Goal: Find specific page/section: Find specific page/section

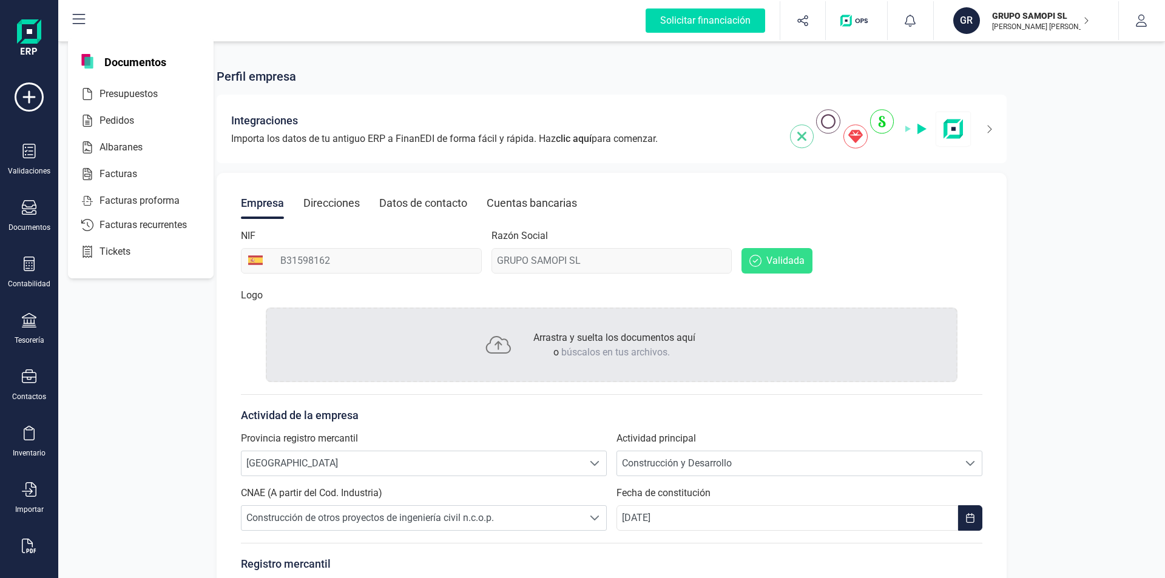
scroll to position [175, 0]
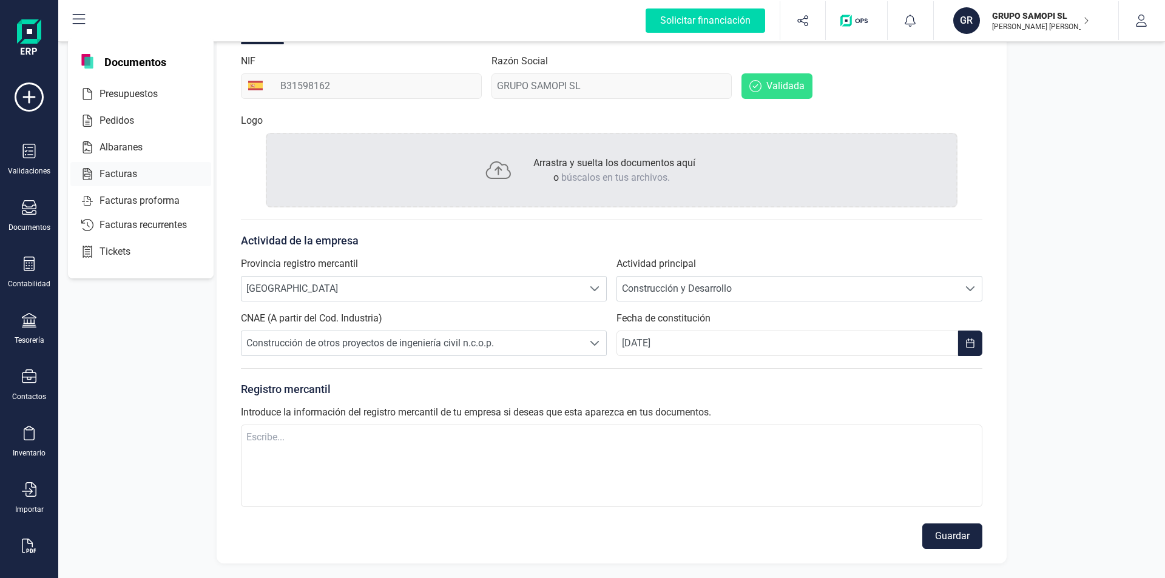
click at [114, 174] on span "Facturas" at bounding box center [127, 174] width 64 height 15
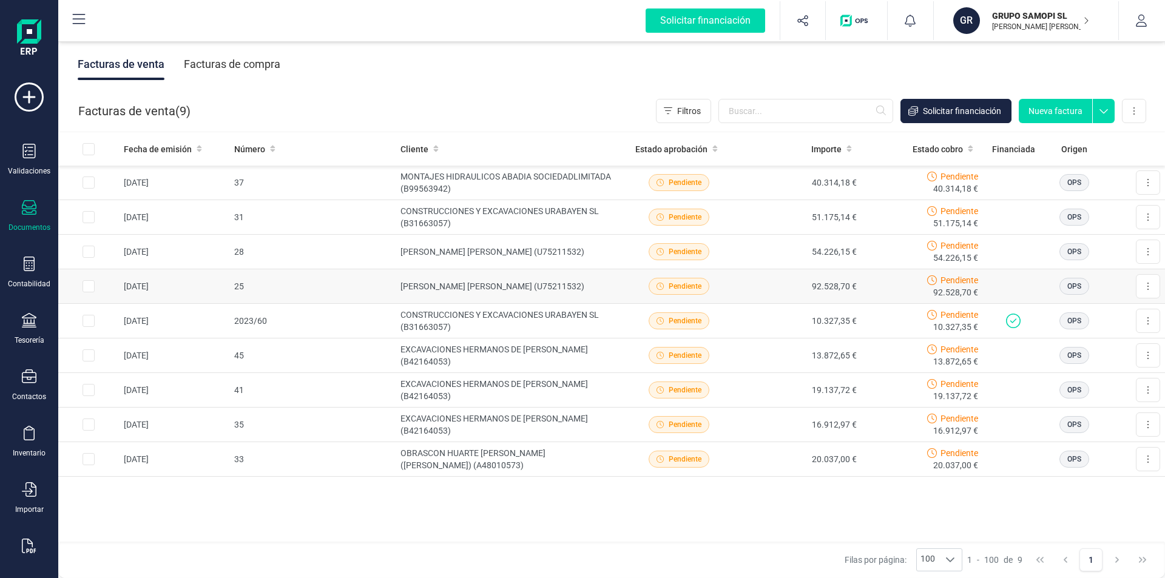
click at [465, 286] on td "[PERSON_NAME] [PERSON_NAME] (U75211532)" at bounding box center [507, 286] width 223 height 35
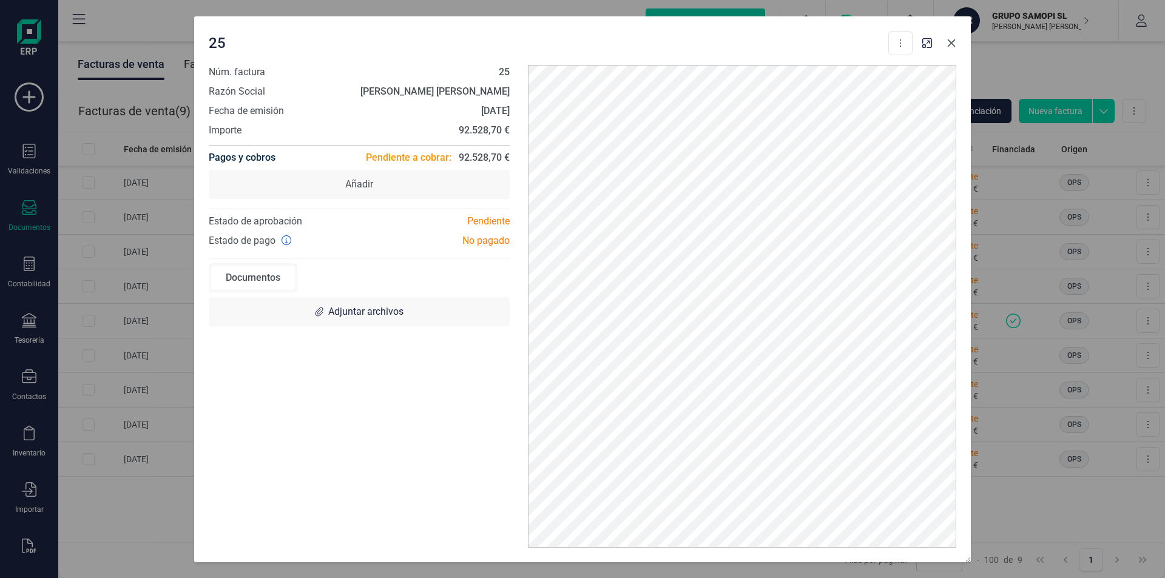
click at [951, 39] on icon "button" at bounding box center [952, 43] width 10 height 10
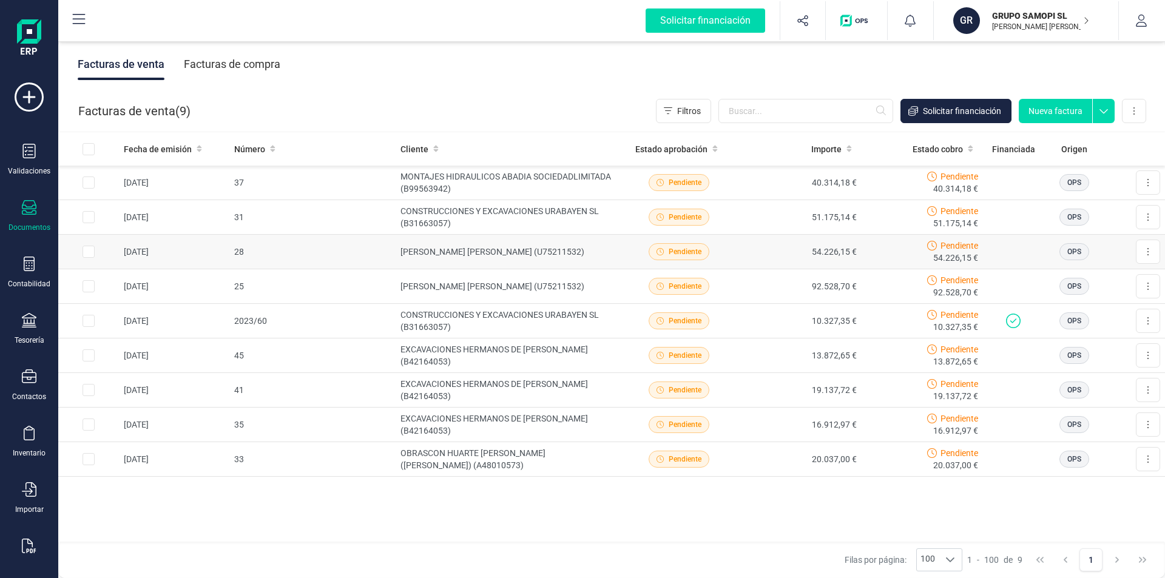
click at [440, 246] on td "[PERSON_NAME] [PERSON_NAME] (U75211532)" at bounding box center [507, 252] width 223 height 35
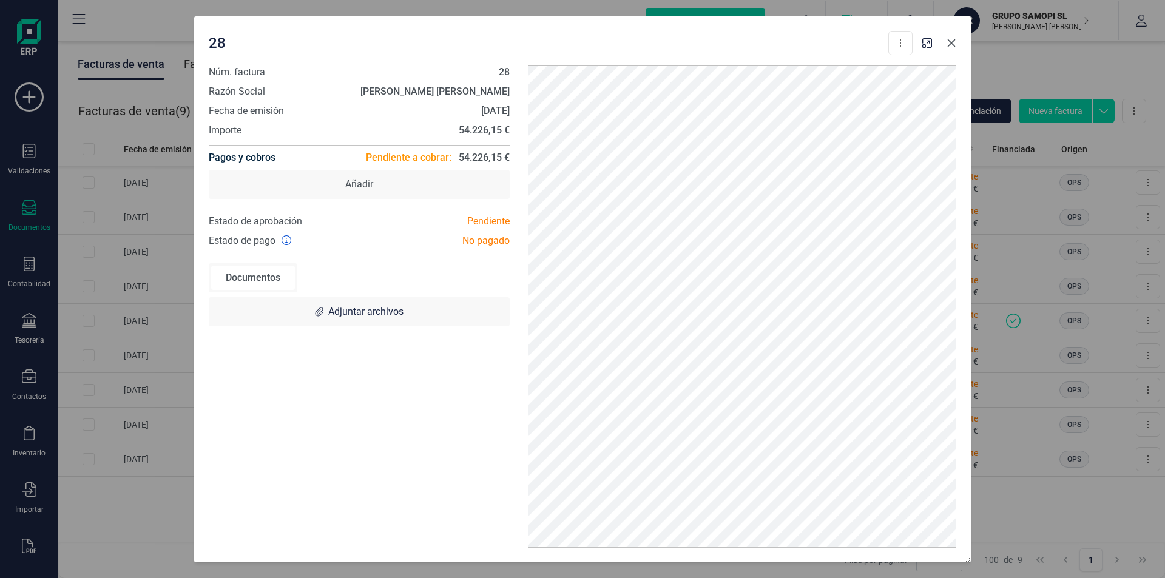
click at [952, 42] on icon "button" at bounding box center [952, 43] width 10 height 10
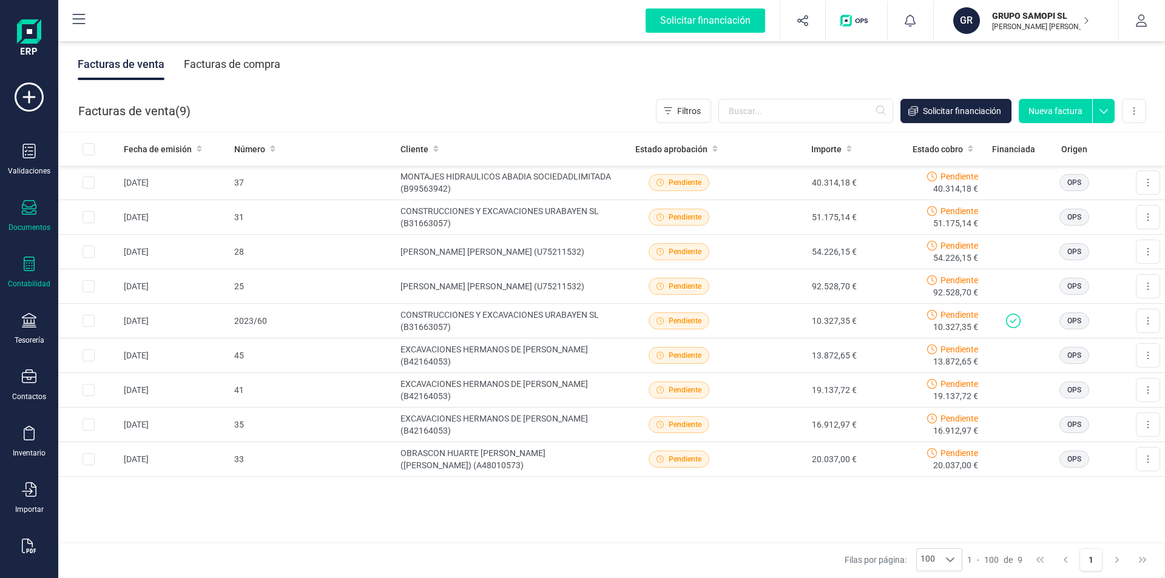
click at [30, 280] on div "Contabilidad" at bounding box center [29, 284] width 42 height 10
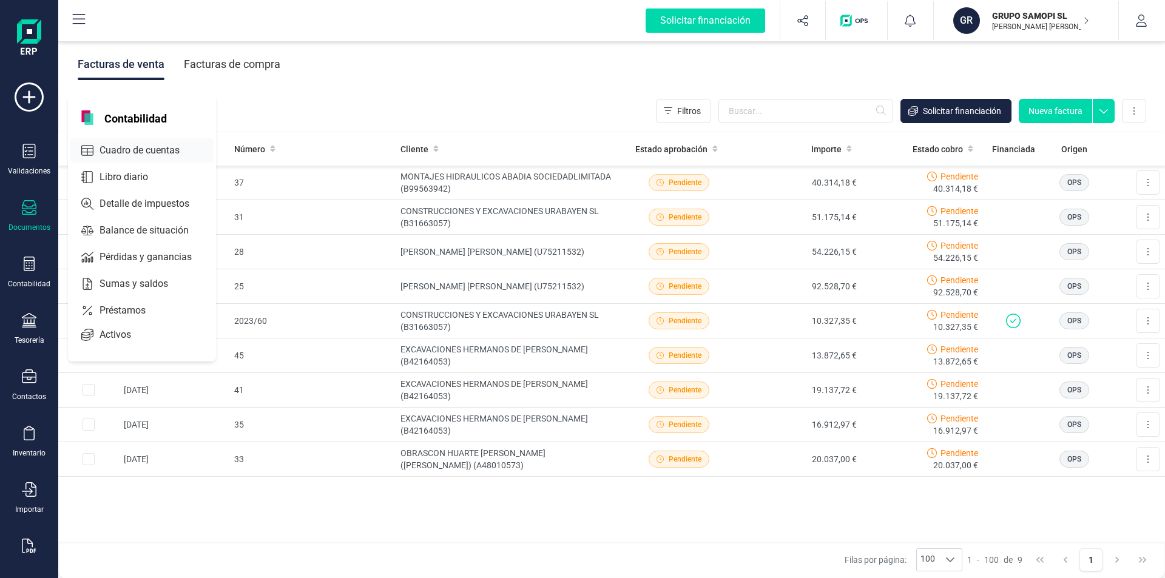
click at [119, 146] on span "Cuadro de cuentas" at bounding box center [148, 150] width 107 height 15
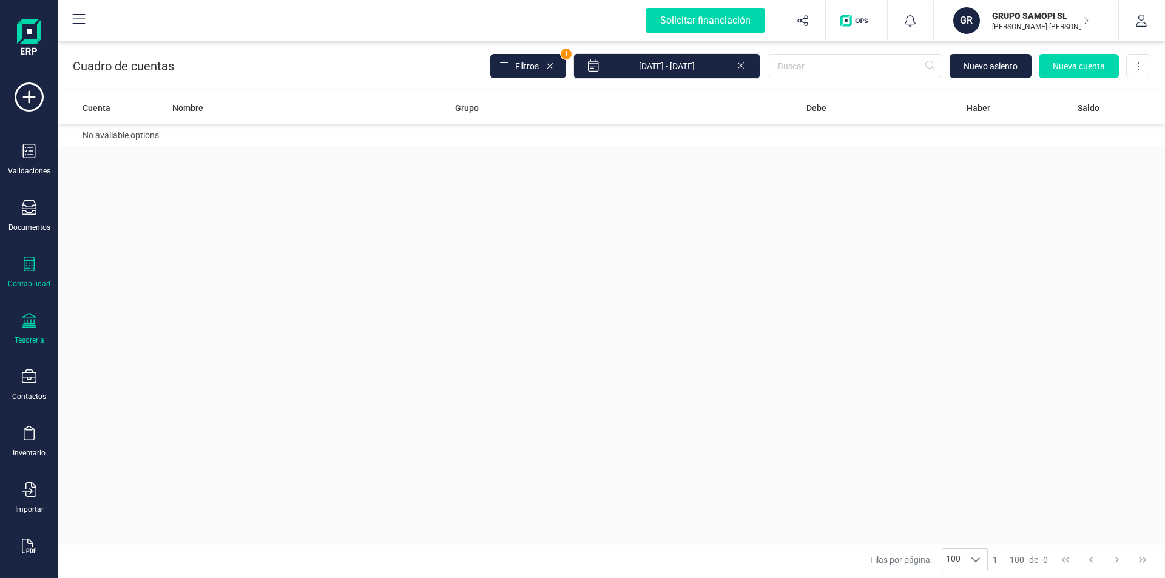
click at [29, 340] on div "Tesorería" at bounding box center [30, 341] width 30 height 10
click at [132, 235] on span "Pagos y cobros" at bounding box center [141, 233] width 93 height 15
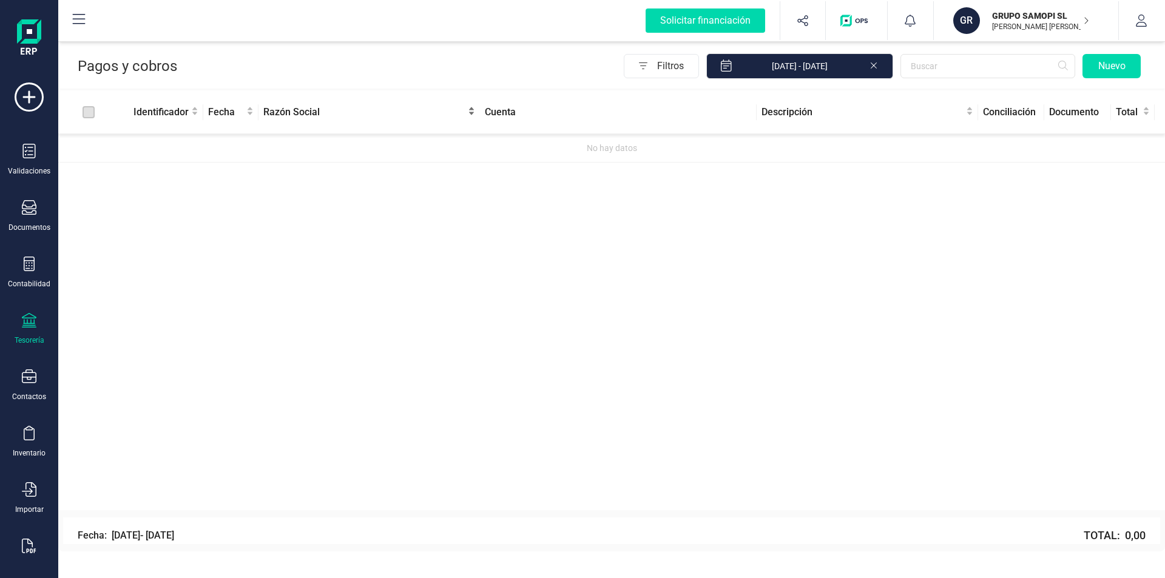
click at [283, 113] on span "Razón Social" at bounding box center [364, 112] width 202 height 15
click at [474, 109] on div "Razón Social" at bounding box center [369, 112] width 212 height 15
click at [472, 112] on div "Razón Social" at bounding box center [369, 112] width 212 height 15
click at [1027, 25] on p "[PERSON_NAME] [PERSON_NAME]" at bounding box center [1040, 27] width 97 height 10
click at [981, 261] on div "Identificador Fecha Razón Social Cuenta Descripción Conciliación Documento Tota…" at bounding box center [611, 300] width 1107 height 419
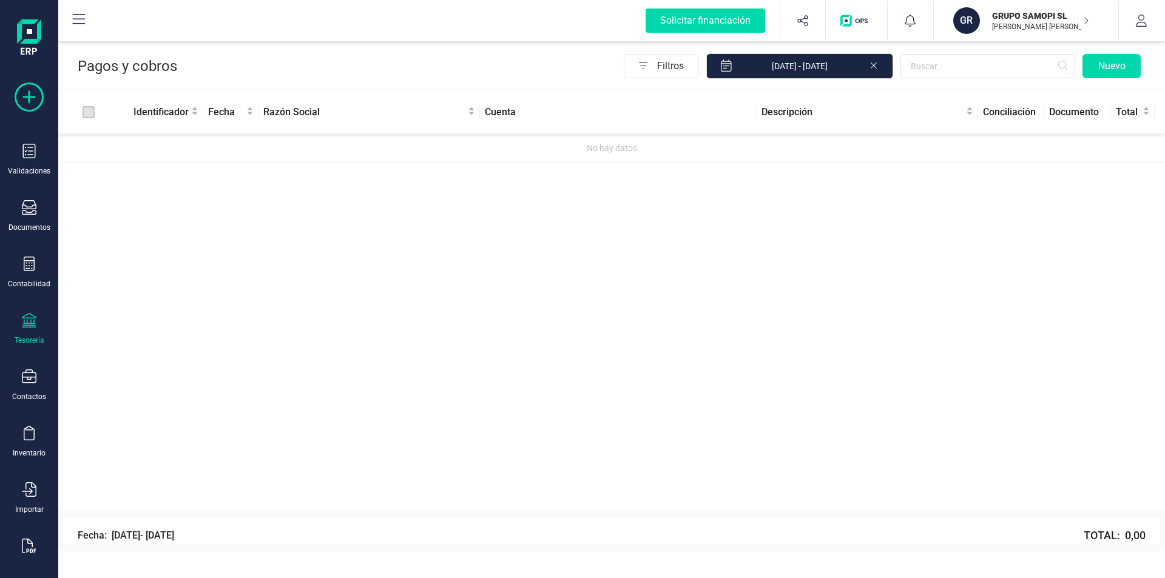
click at [28, 98] on icon at bounding box center [29, 97] width 29 height 29
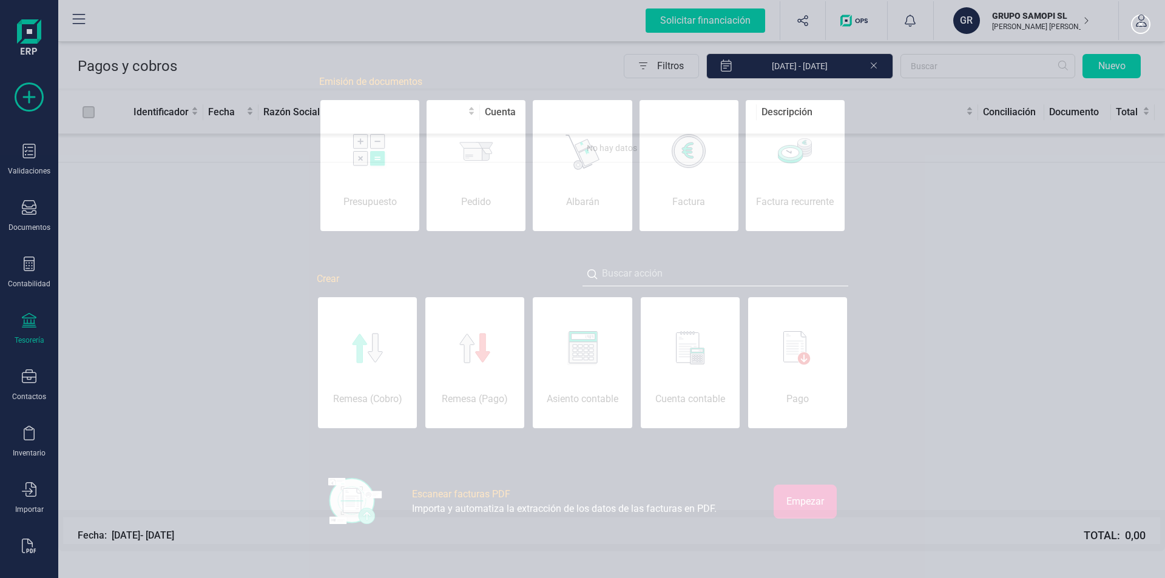
scroll to position [0, 61]
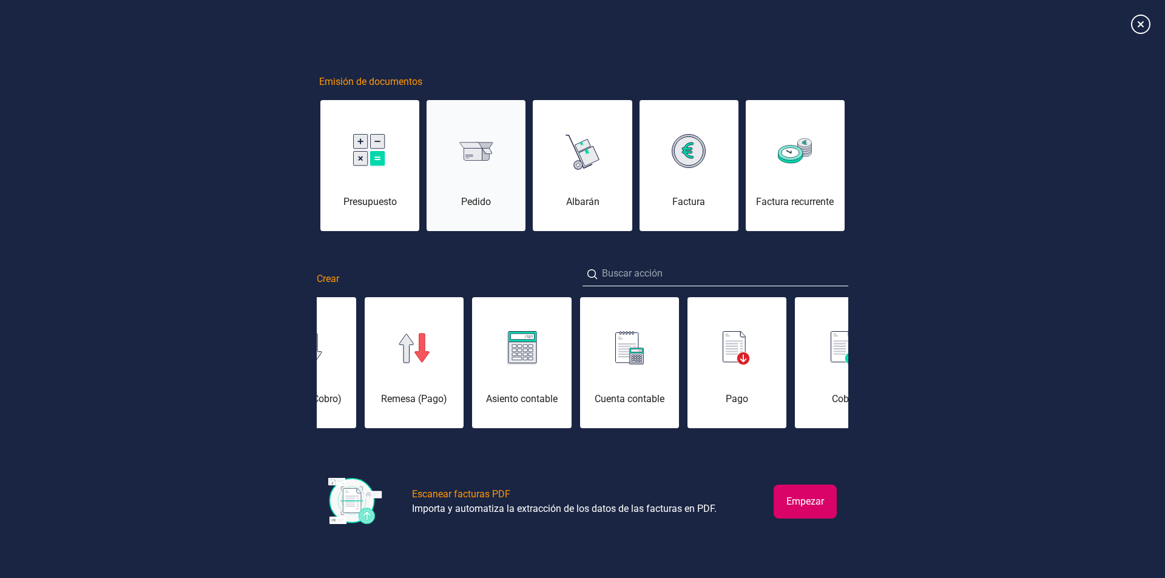
click at [475, 196] on div "Pedido" at bounding box center [476, 202] width 99 height 15
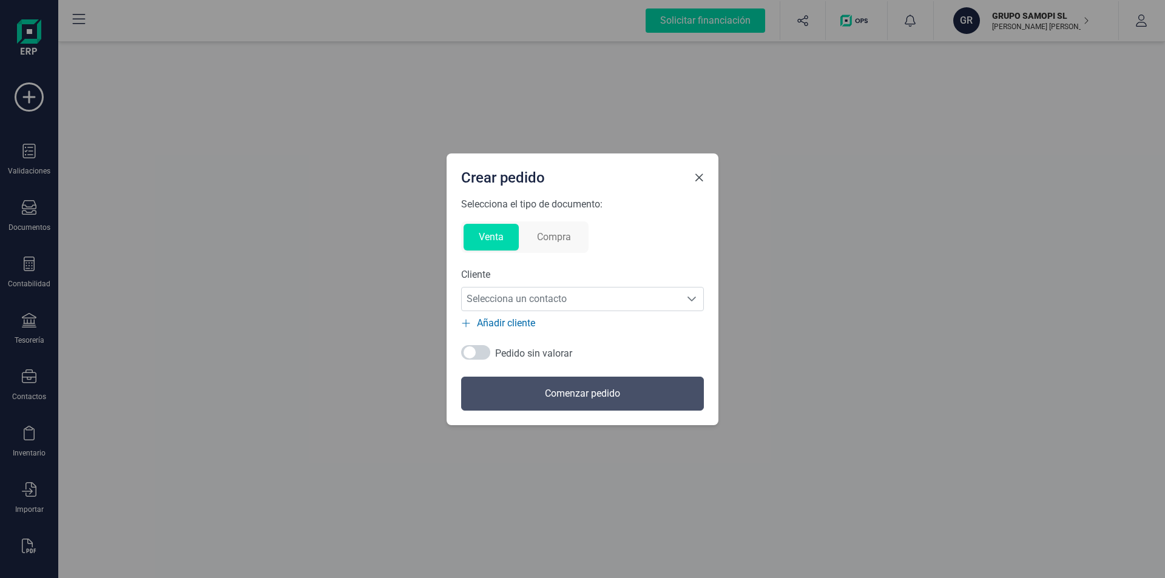
click at [700, 182] on span "Close" at bounding box center [699, 178] width 10 height 10
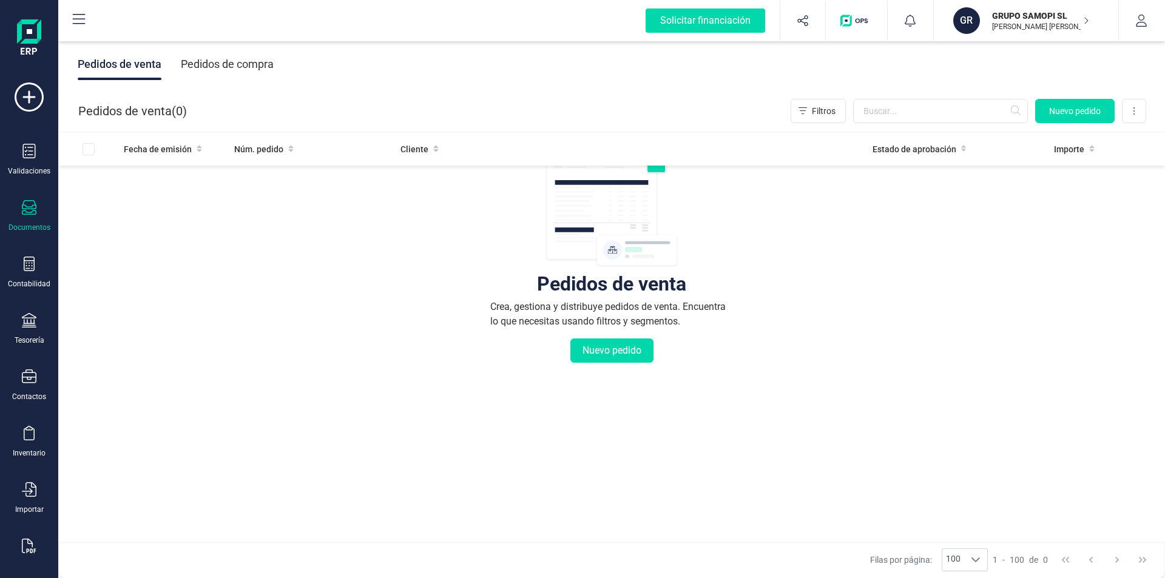
scroll to position [88, 0]
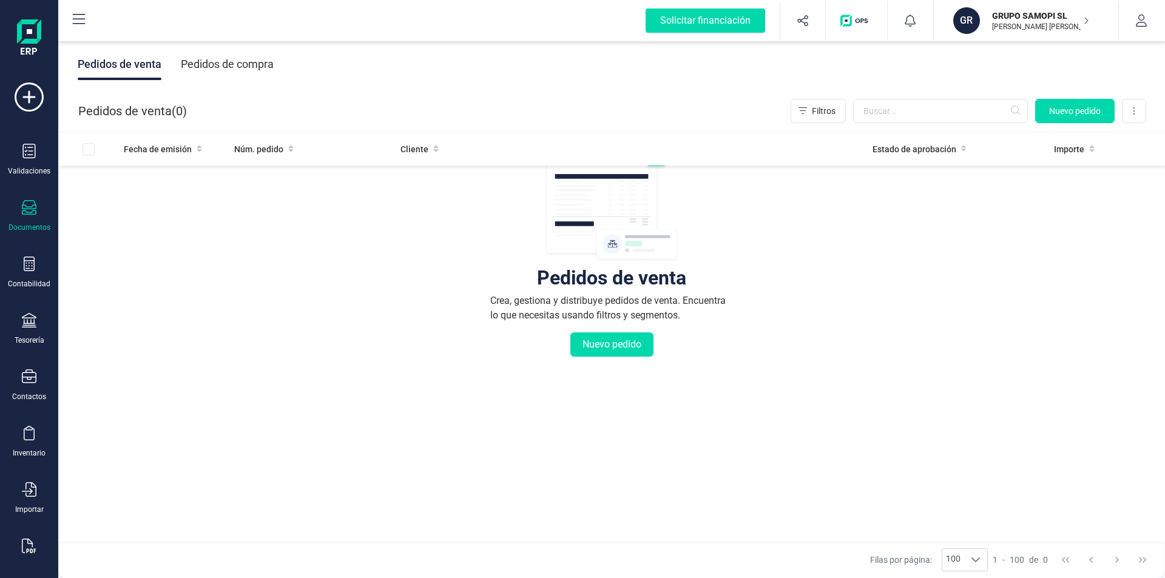
click at [81, 10] on button at bounding box center [78, 20] width 39 height 39
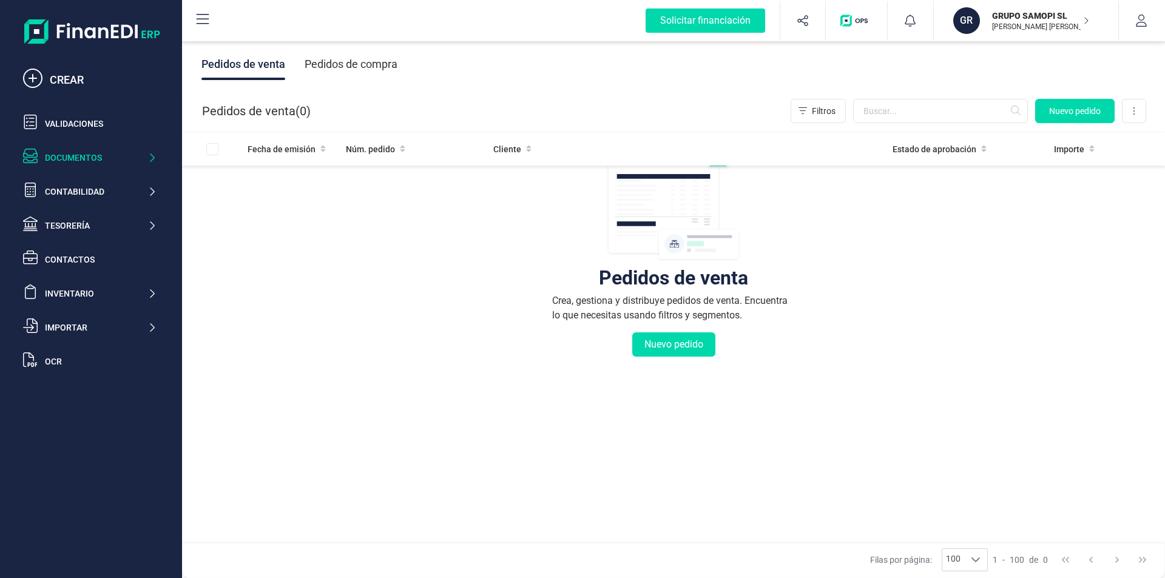
click at [152, 160] on icon at bounding box center [151, 158] width 9 height 12
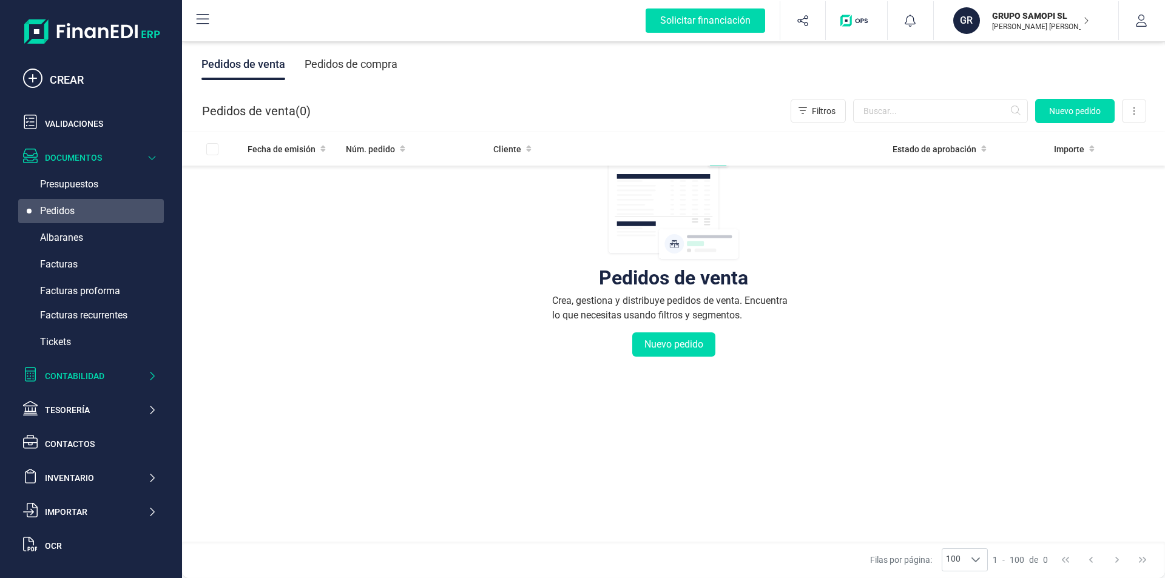
click at [151, 376] on icon at bounding box center [151, 376] width 9 height 12
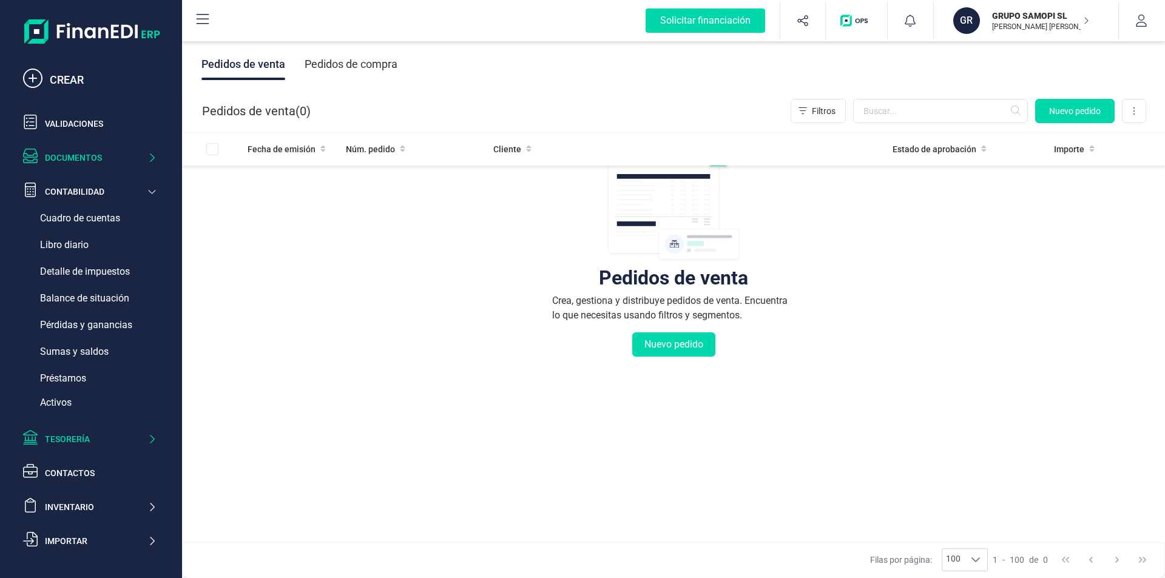
click at [155, 439] on icon at bounding box center [151, 439] width 9 height 12
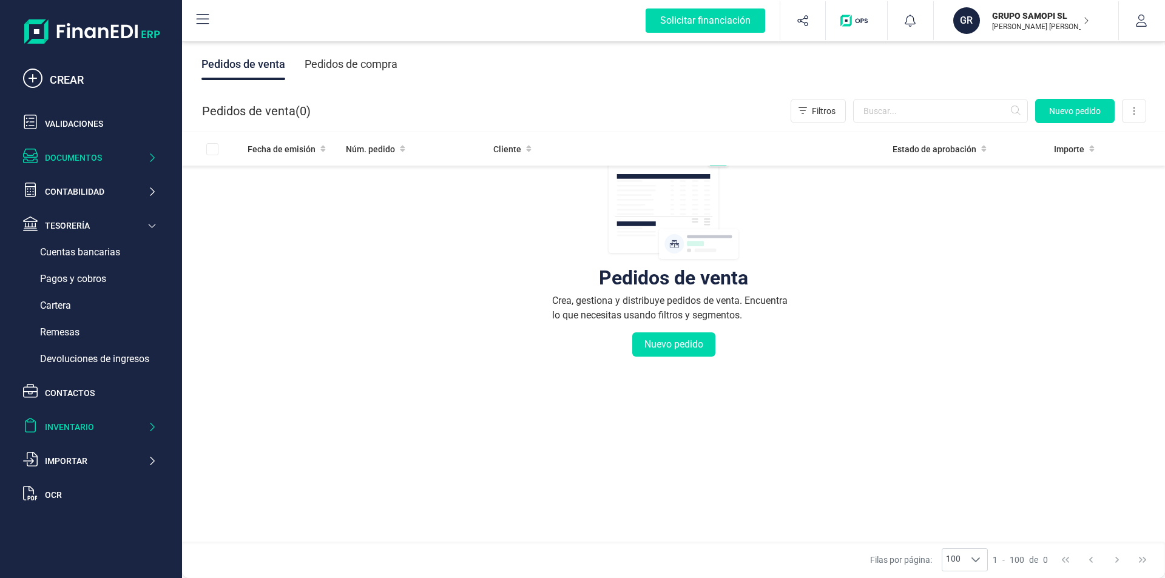
click at [152, 428] on icon at bounding box center [151, 427] width 9 height 12
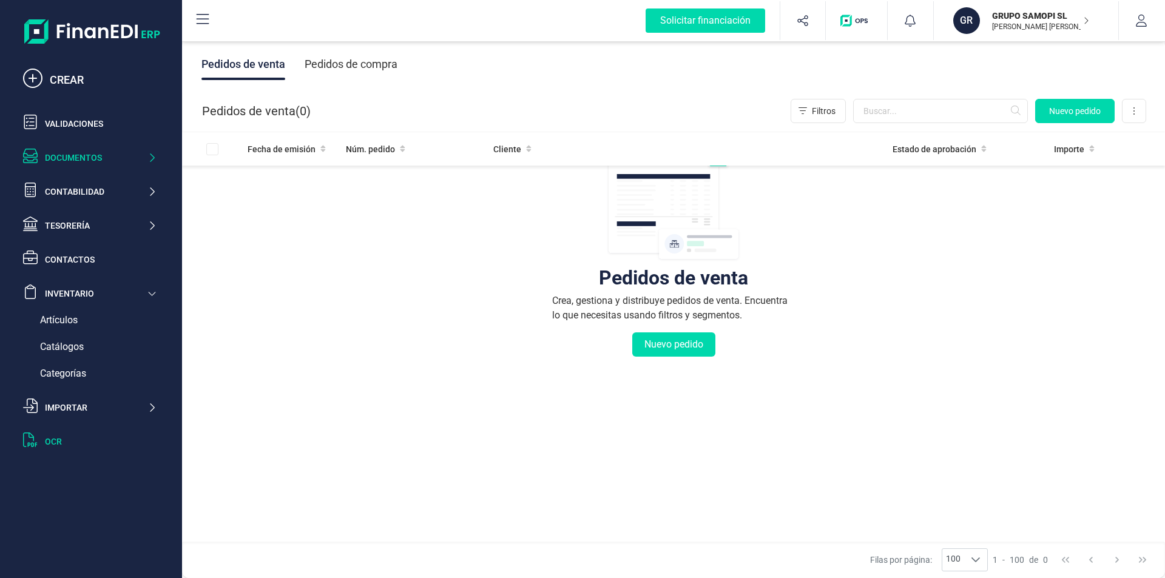
click at [58, 442] on div "OCR" at bounding box center [101, 442] width 112 height 12
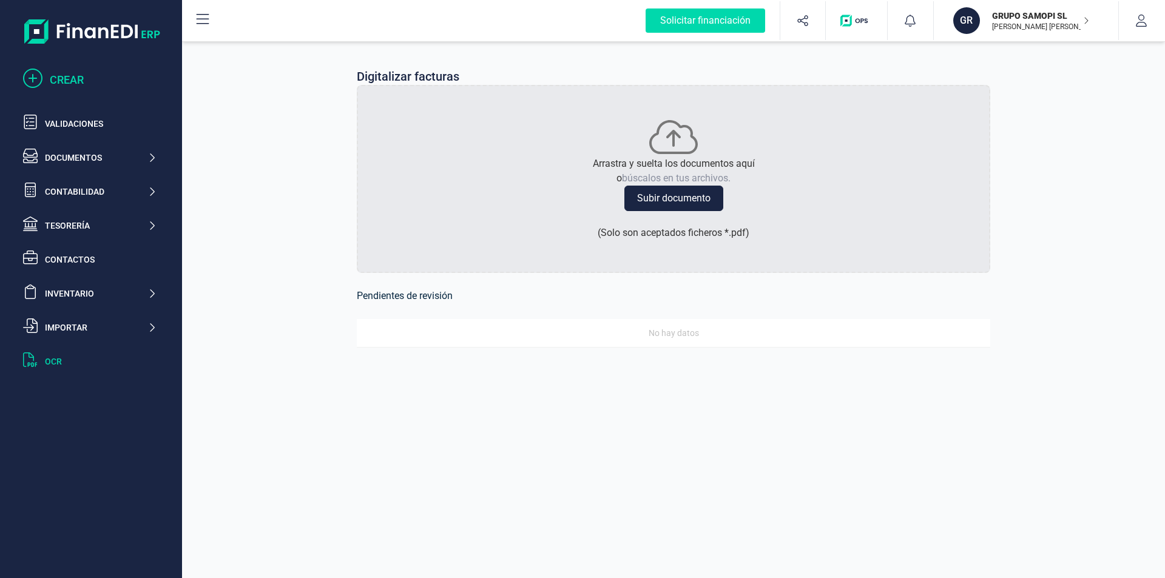
click at [70, 81] on div "CREAR" at bounding box center [103, 80] width 107 height 17
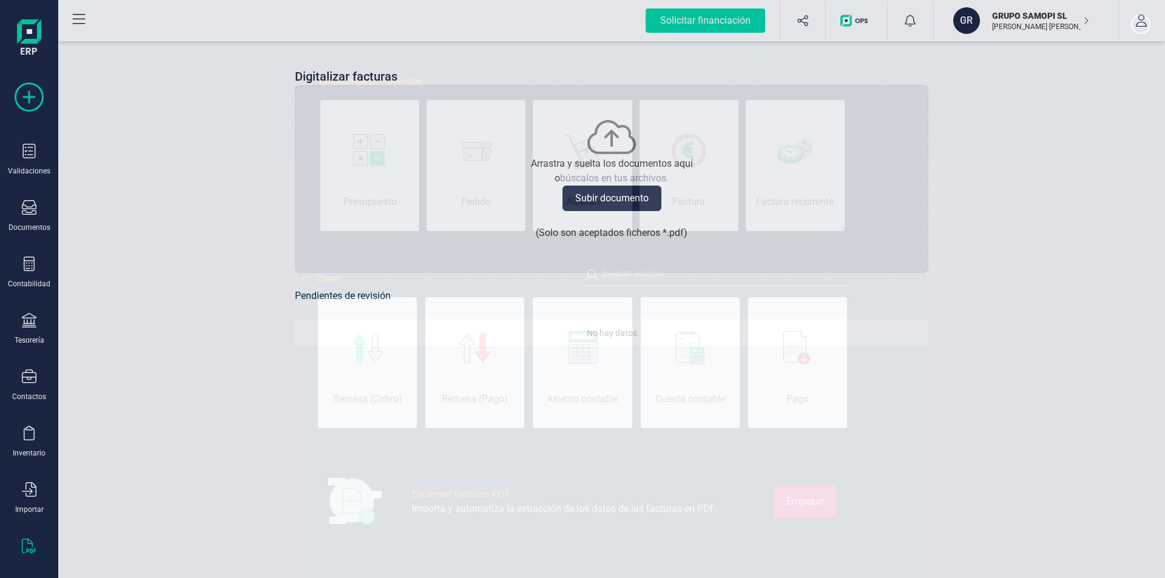
scroll to position [0, 61]
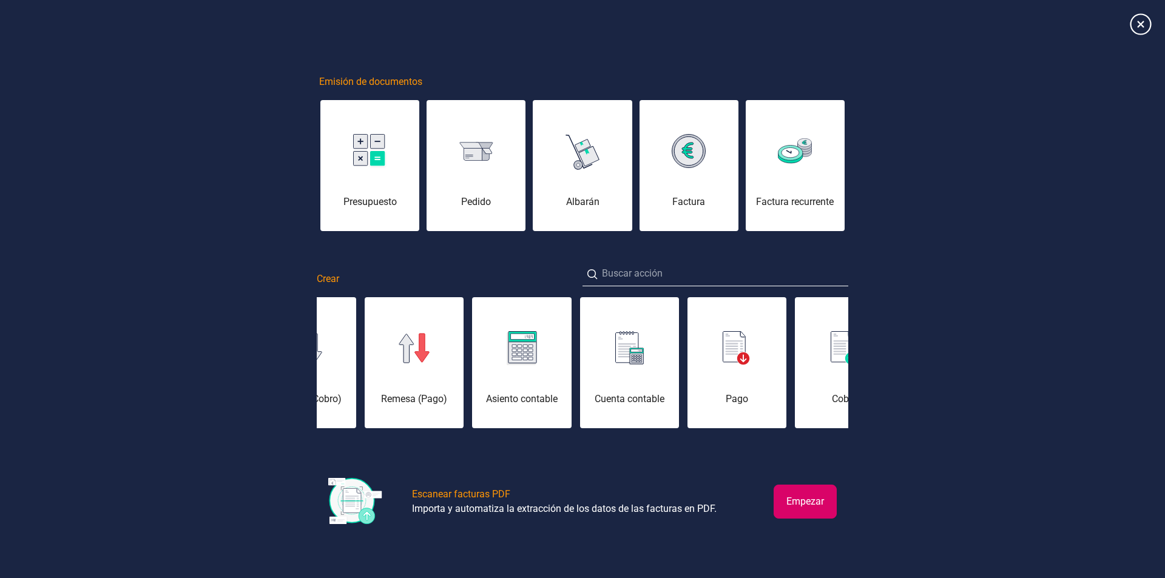
click at [1140, 22] on icon at bounding box center [1140, 23] width 21 height 21
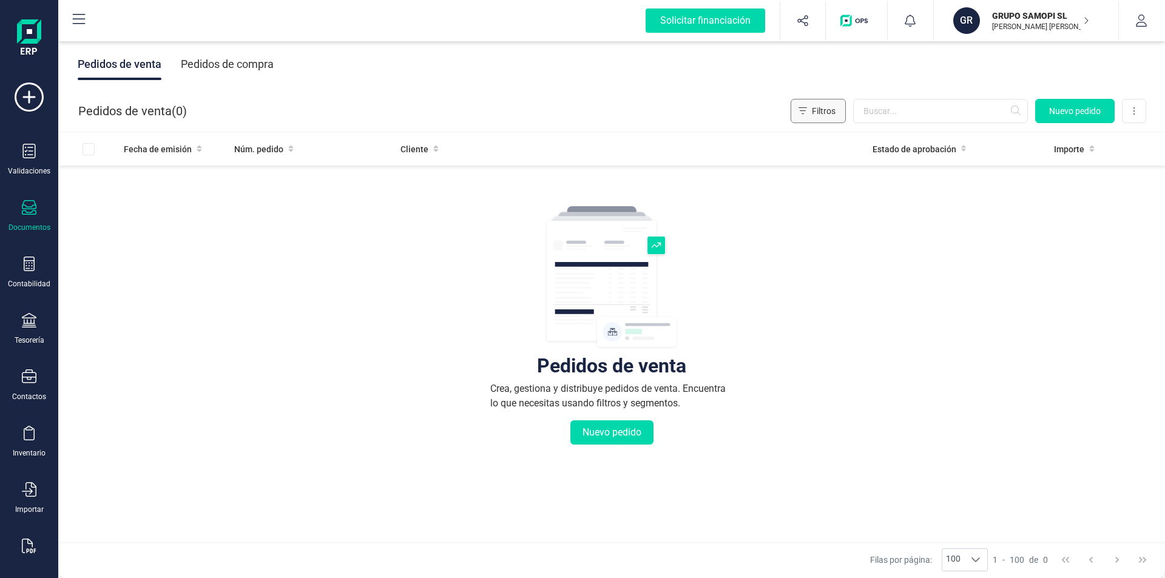
click at [819, 110] on span "Filtros" at bounding box center [824, 111] width 24 height 12
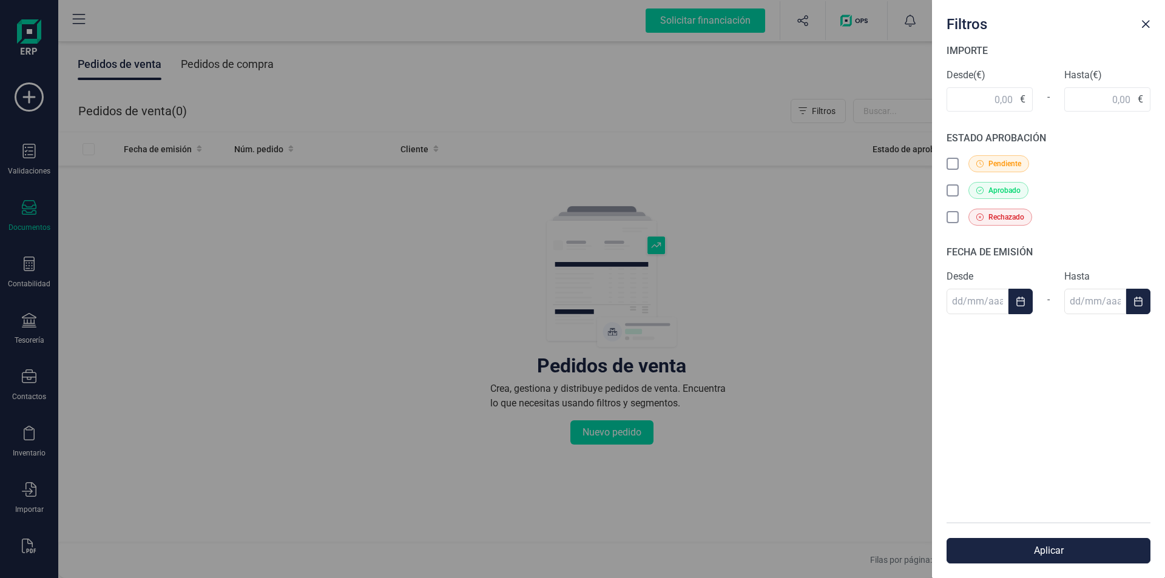
click at [999, 189] on span "Aprobado" at bounding box center [1005, 190] width 32 height 11
click at [950, 192] on icon at bounding box center [953, 190] width 7 height 4
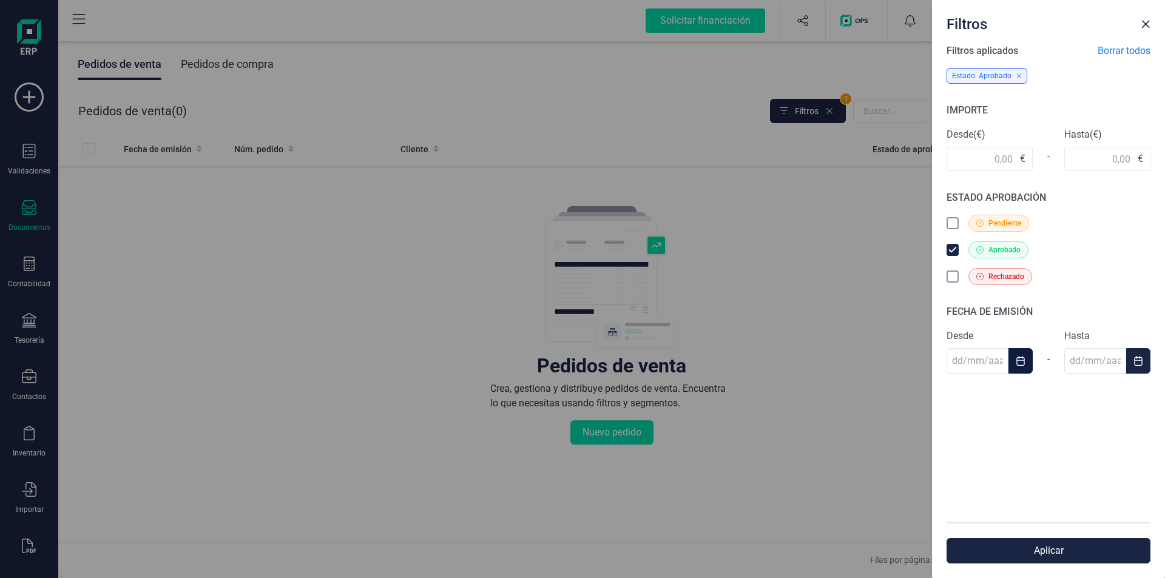
click at [1023, 364] on icon "Choose Date" at bounding box center [1021, 361] width 10 height 10
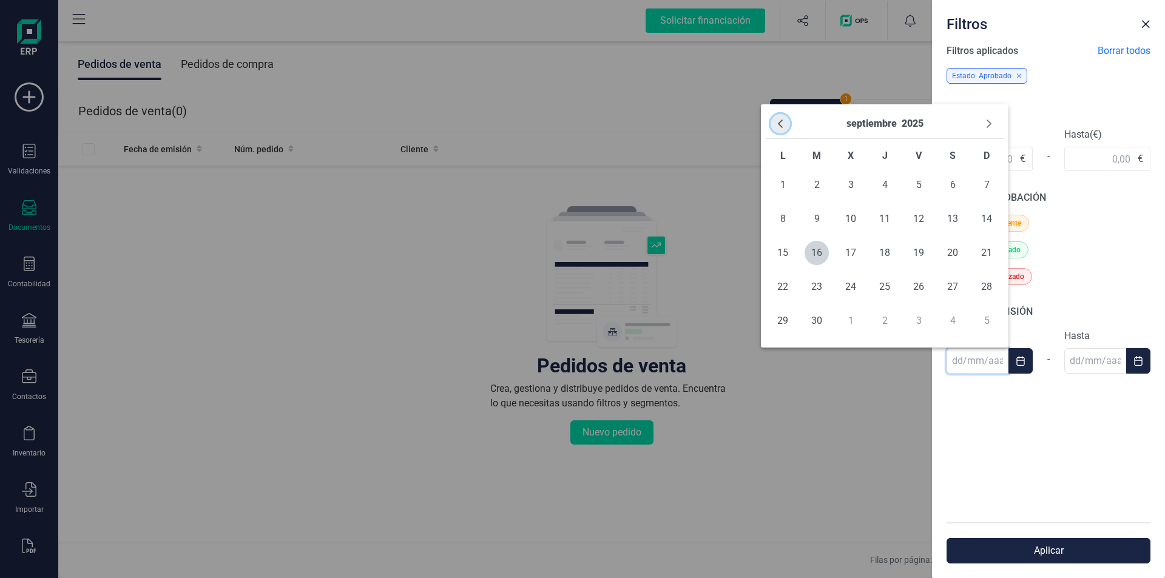
click at [781, 124] on icon "Previous Month" at bounding box center [781, 124] width 10 height 10
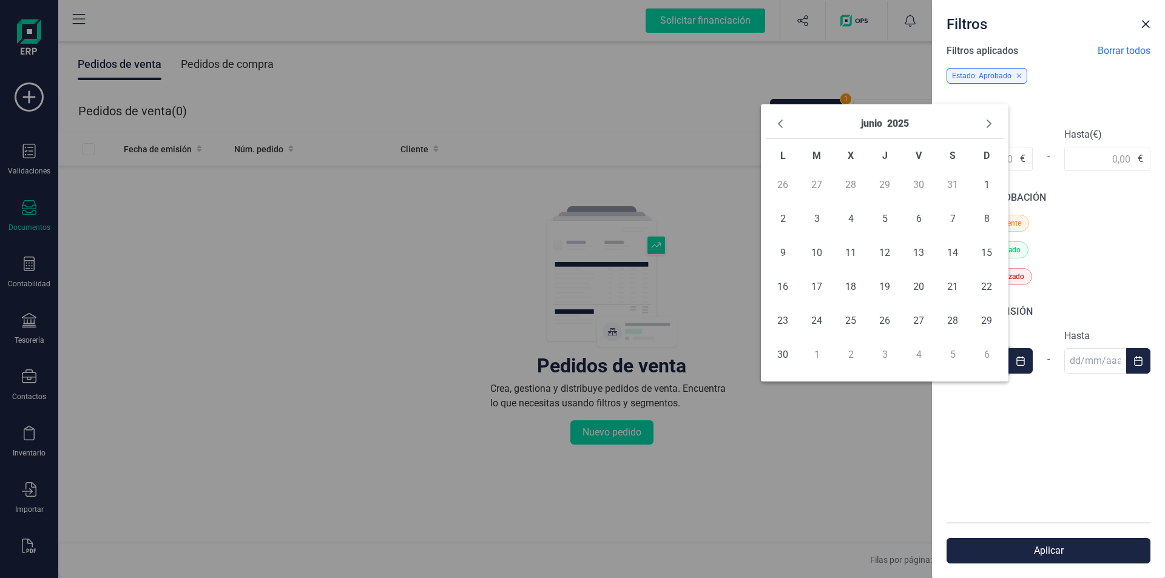
click at [781, 124] on icon "Previous Month" at bounding box center [781, 124] width 10 height 10
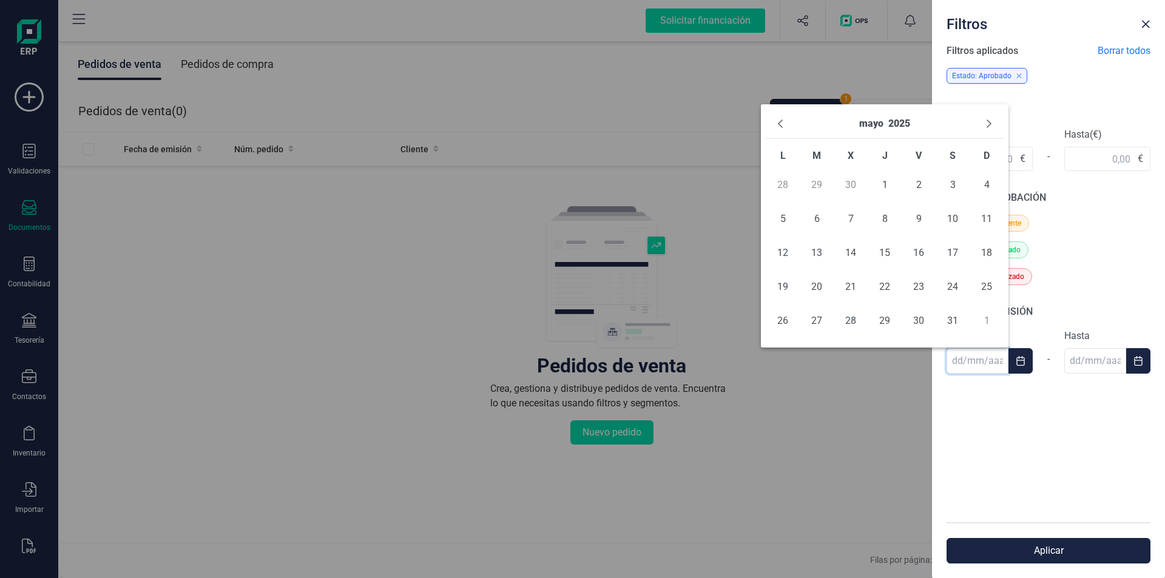
click at [781, 124] on icon "Previous Month" at bounding box center [781, 124] width 10 height 10
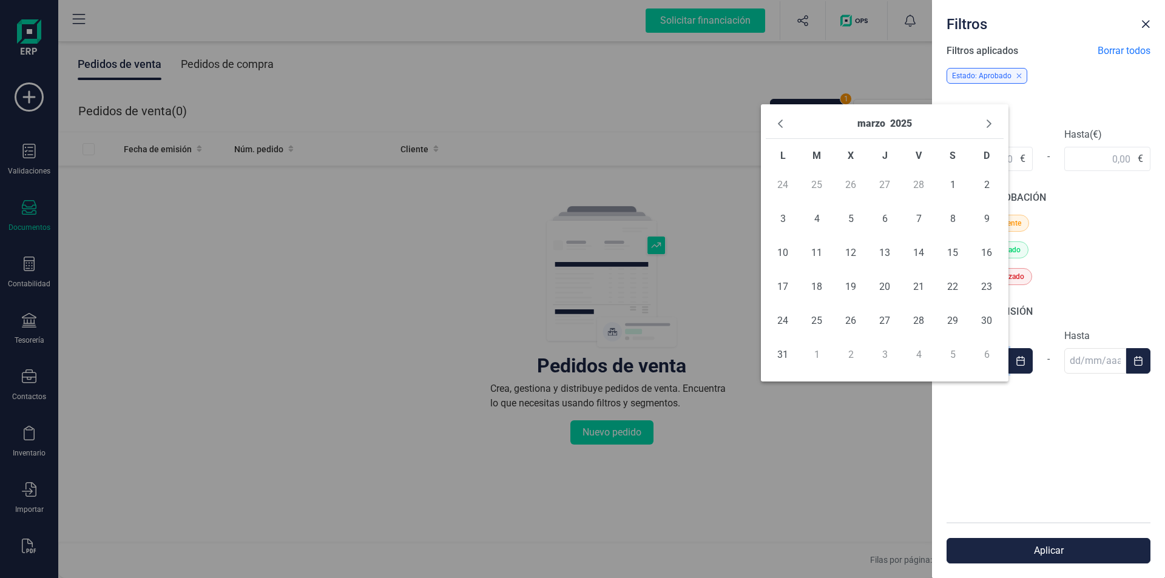
click at [781, 124] on icon "Previous Month" at bounding box center [781, 124] width 10 height 10
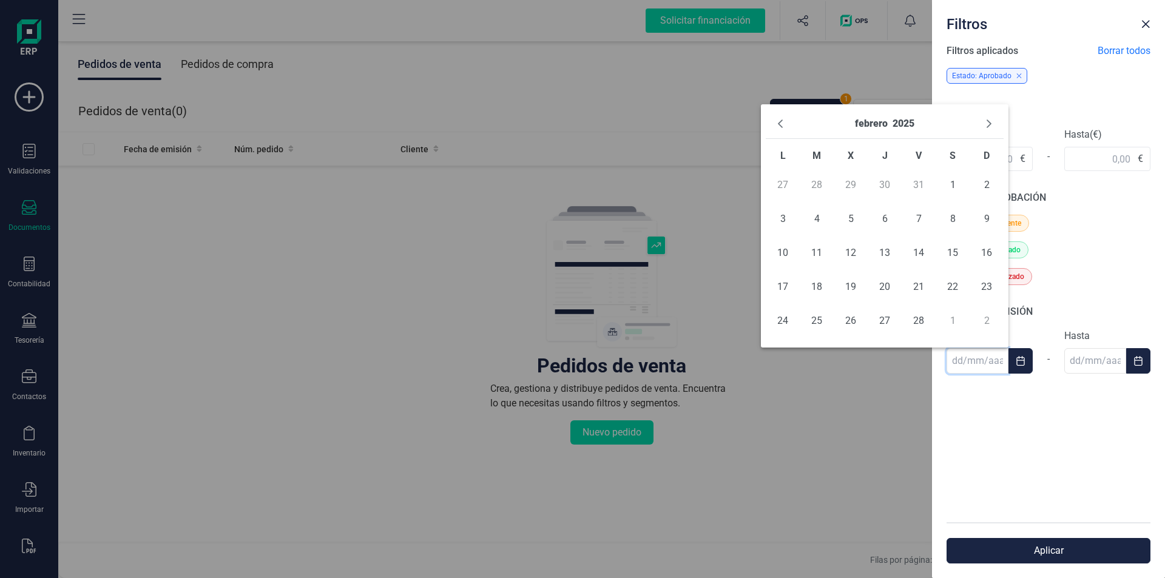
click at [781, 124] on icon "Previous Month" at bounding box center [781, 124] width 10 height 10
click at [850, 183] on span "1" at bounding box center [851, 185] width 24 height 24
type input "[DATE]"
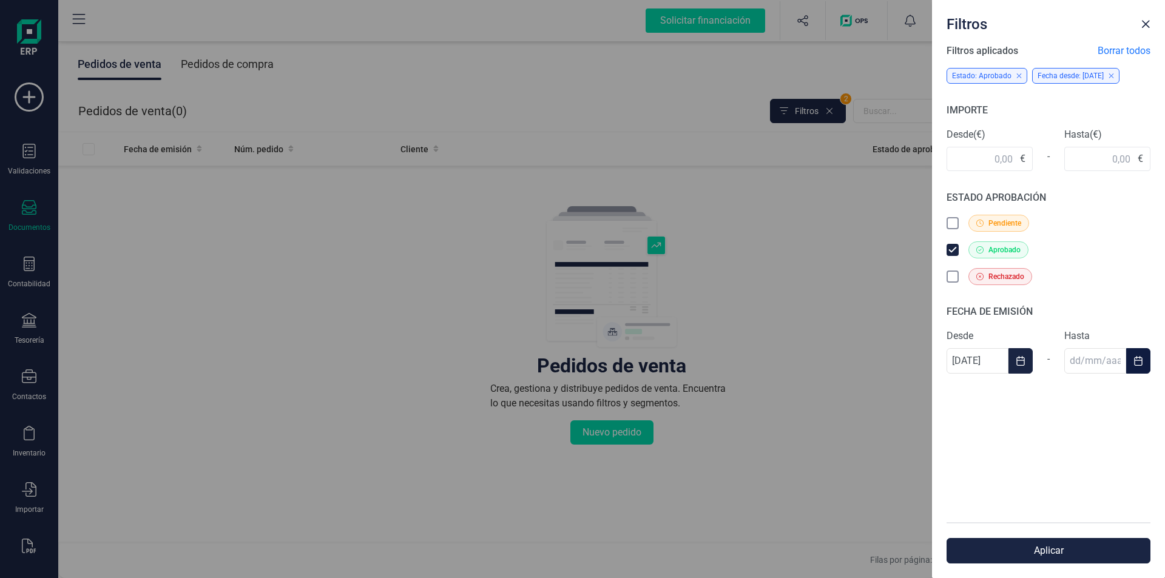
click at [1135, 359] on icon "Choose Date" at bounding box center [1139, 361] width 10 height 10
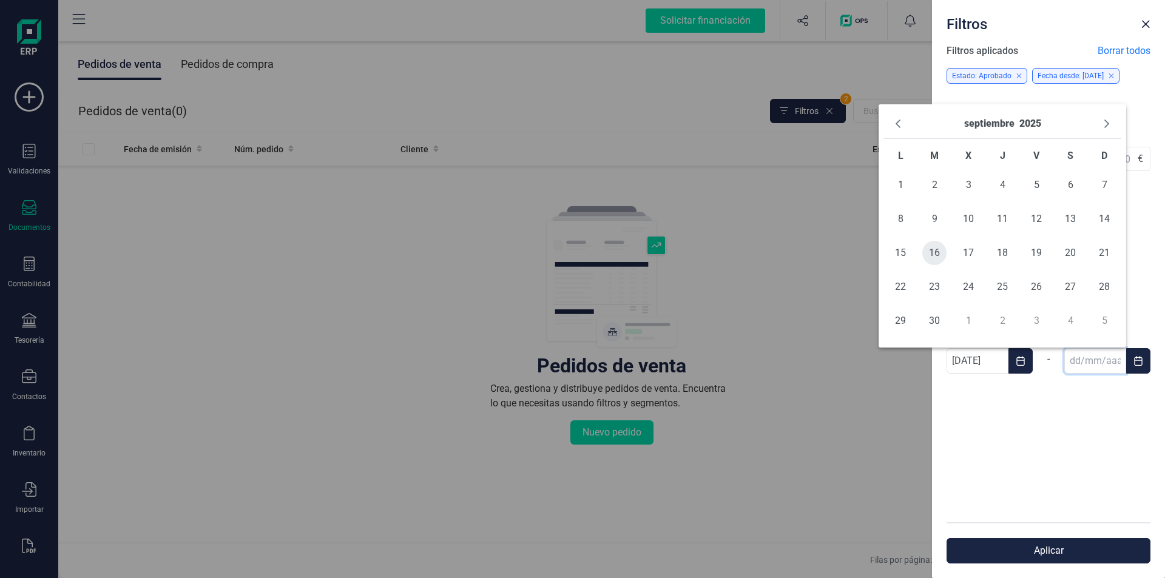
click at [938, 257] on span "16" at bounding box center [934, 253] width 24 height 24
type input "[DATE]"
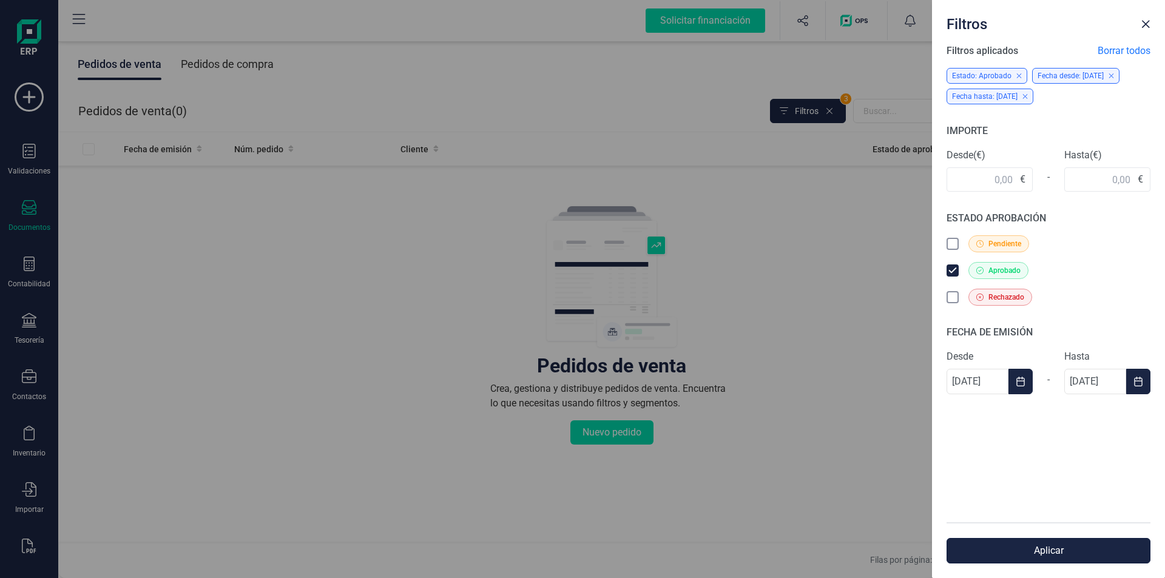
click at [1047, 550] on button "Aplicar" at bounding box center [1049, 550] width 204 height 25
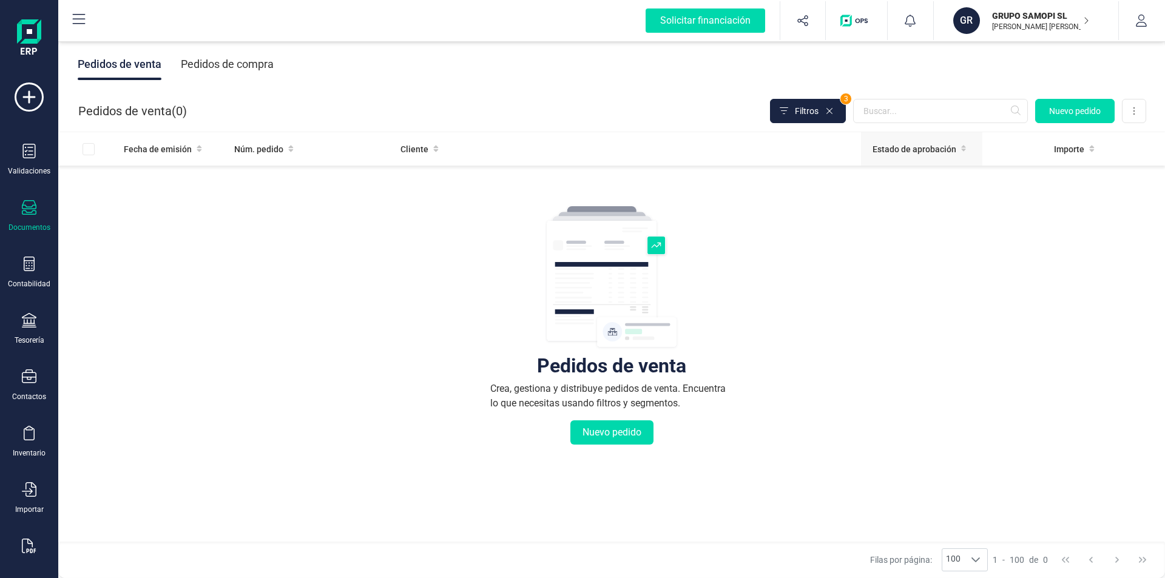
click at [924, 149] on span "Estado de aprobación" at bounding box center [915, 149] width 84 height 12
click at [958, 144] on div "Estado de aprobación" at bounding box center [922, 149] width 112 height 12
click at [828, 112] on icon at bounding box center [830, 111] width 6 height 6
click at [816, 110] on span "Filtros" at bounding box center [824, 111] width 24 height 12
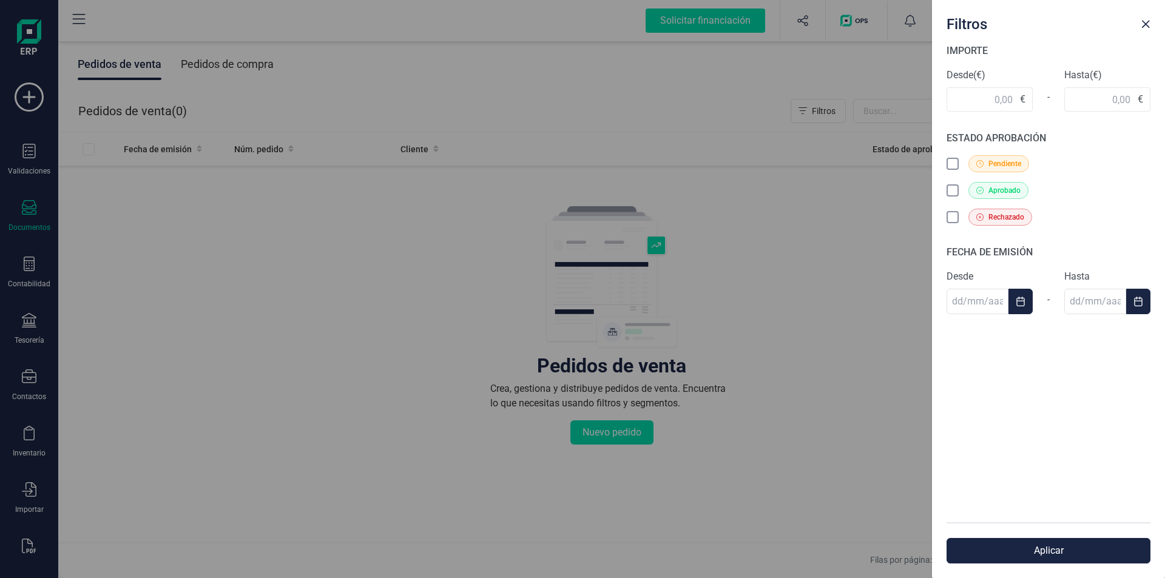
click at [953, 190] on icon at bounding box center [954, 192] width 12 height 12
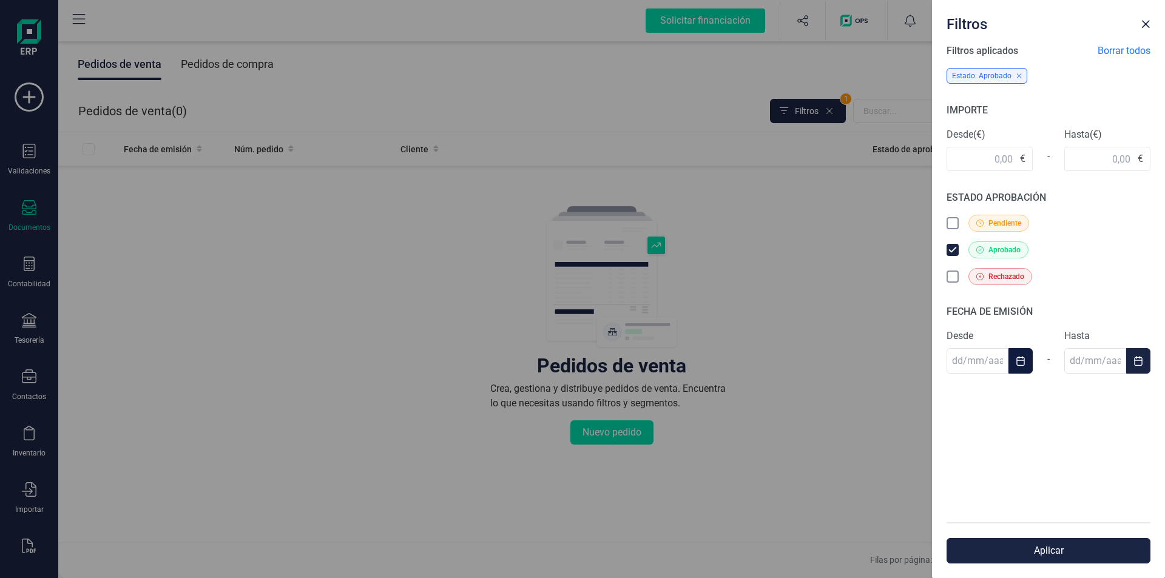
click at [1023, 362] on icon "Choose Date" at bounding box center [1021, 361] width 10 height 10
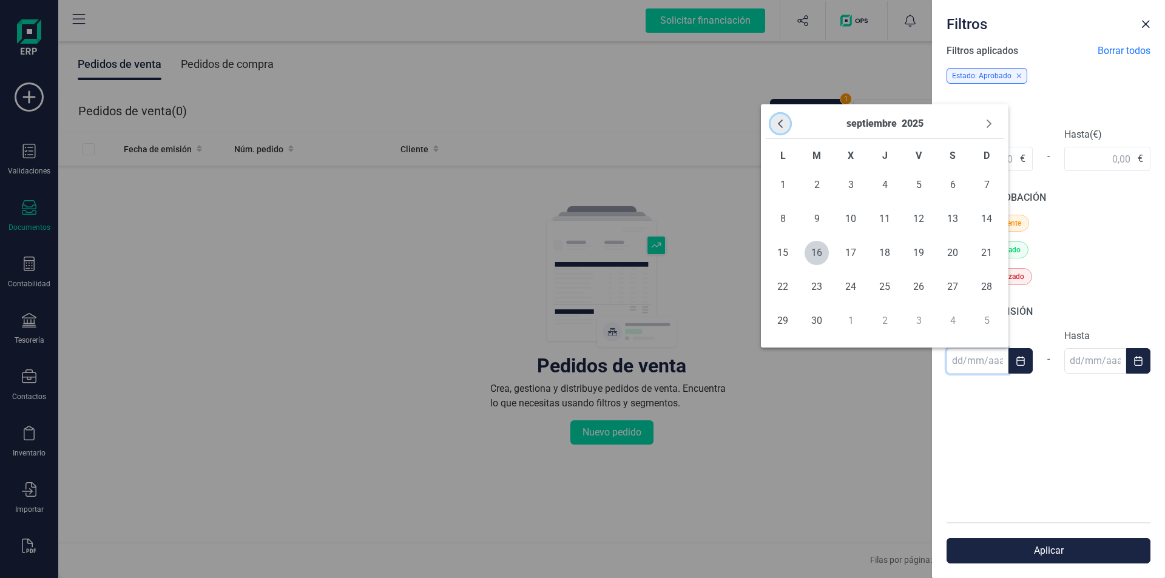
click at [777, 123] on icon "Previous Month" at bounding box center [781, 124] width 10 height 10
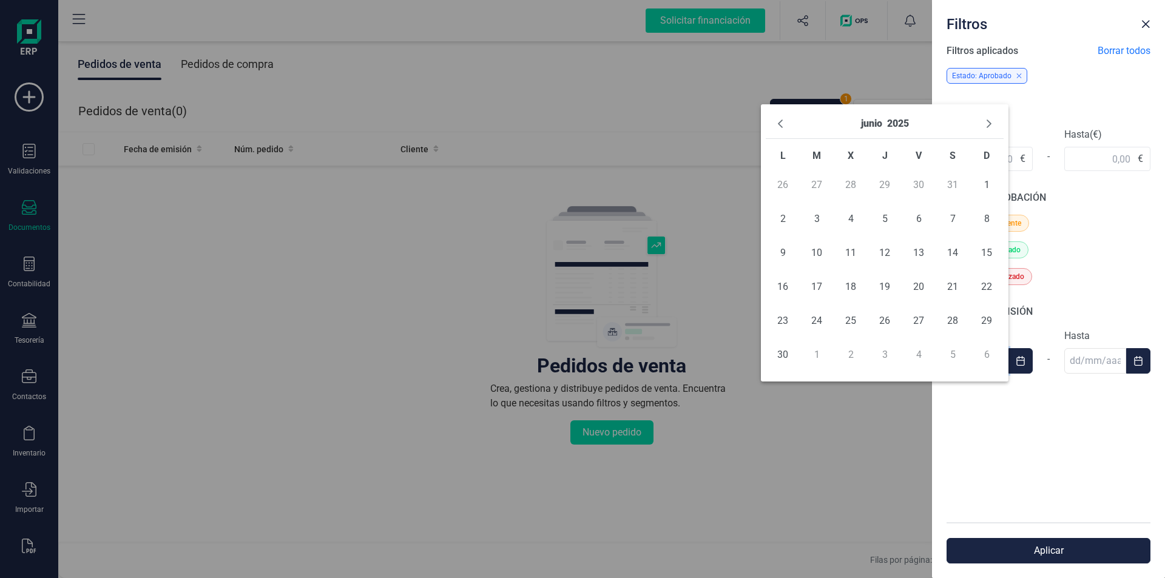
click at [777, 123] on icon "Previous Month" at bounding box center [781, 124] width 10 height 10
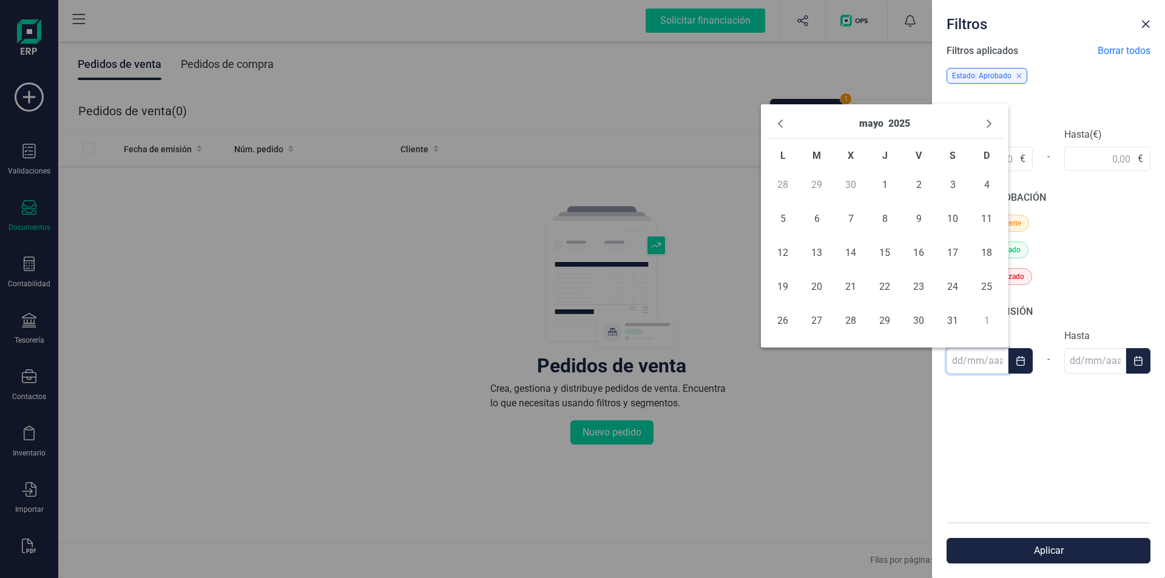
click at [777, 123] on icon "Previous Month" at bounding box center [781, 124] width 10 height 10
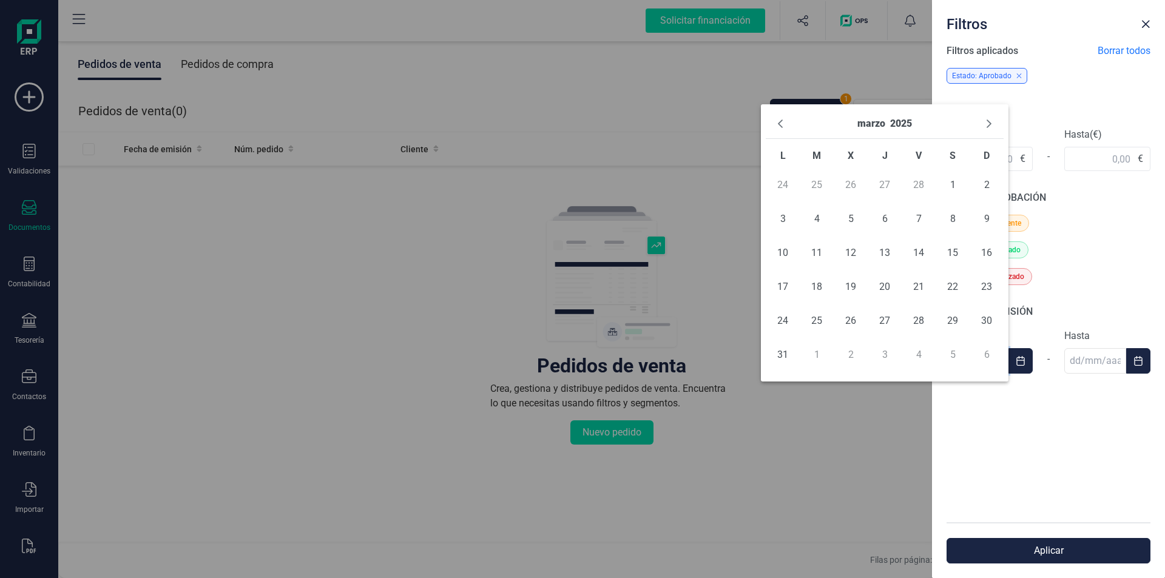
click at [777, 123] on icon "Previous Month" at bounding box center [781, 124] width 10 height 10
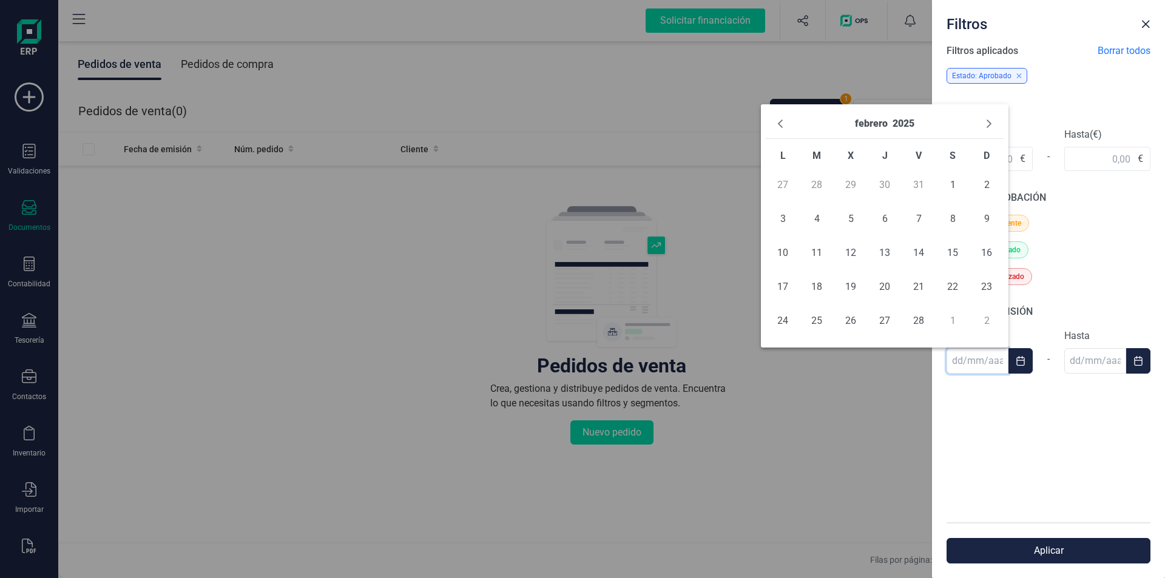
click at [777, 123] on icon "Previous Month" at bounding box center [781, 124] width 10 height 10
click at [848, 184] on span "1" at bounding box center [851, 185] width 24 height 24
type input "[DATE]"
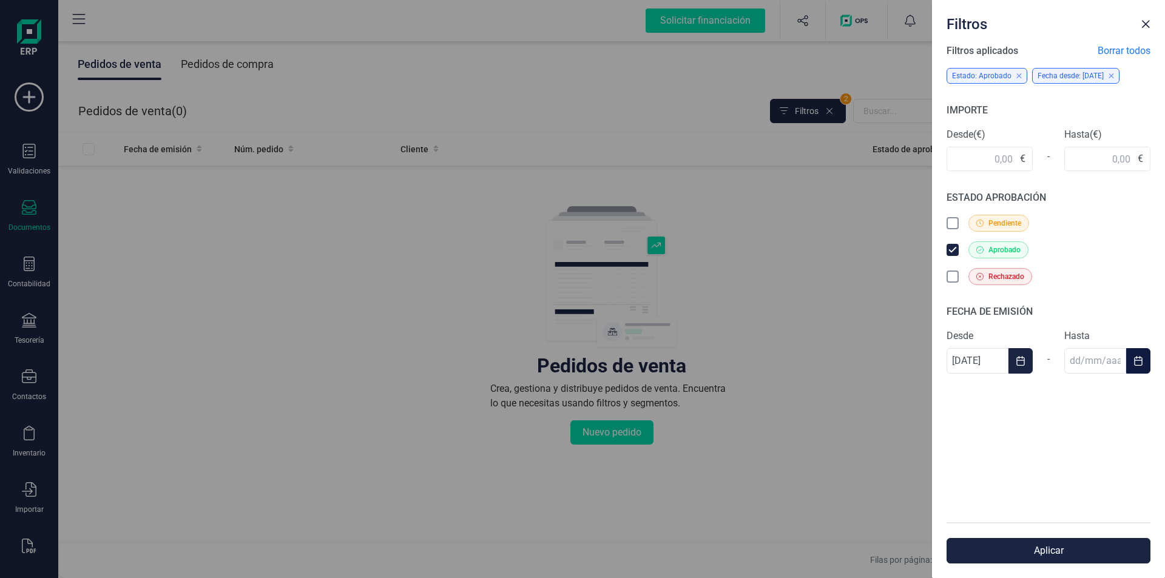
click at [1140, 365] on icon "Choose Date" at bounding box center [1139, 361] width 10 height 10
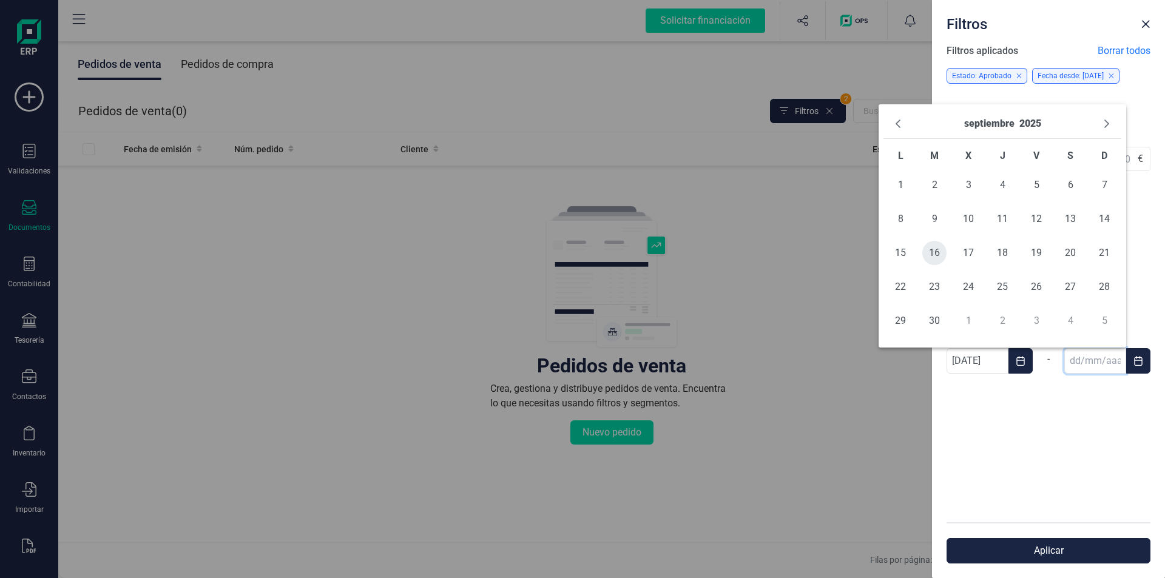
click at [936, 255] on span "16" at bounding box center [934, 253] width 24 height 24
type input "[DATE]"
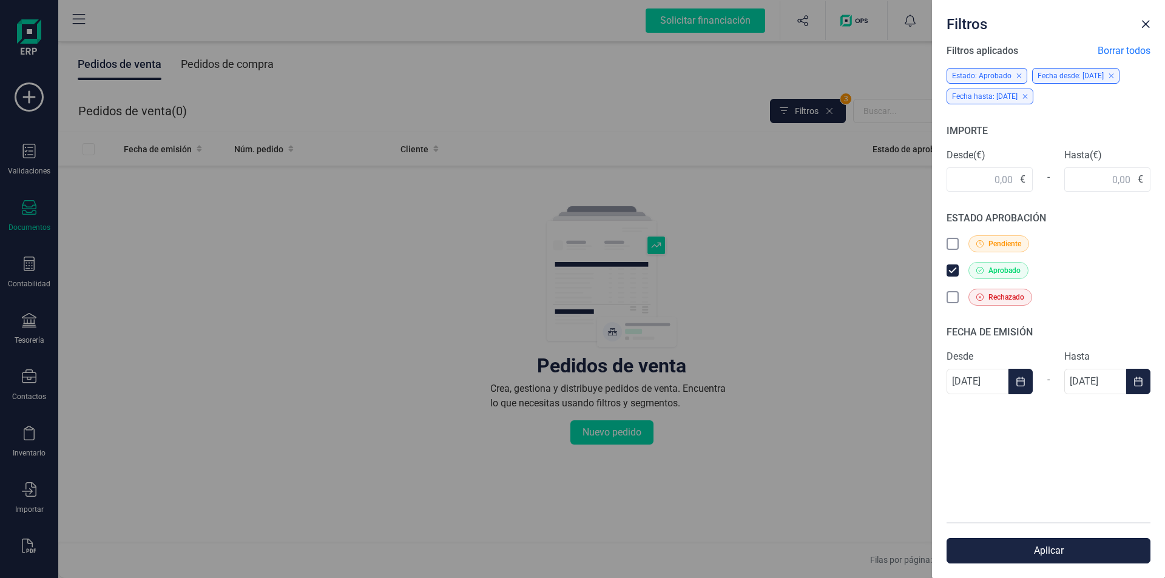
click at [1055, 553] on button "Aplicar" at bounding box center [1049, 550] width 204 height 25
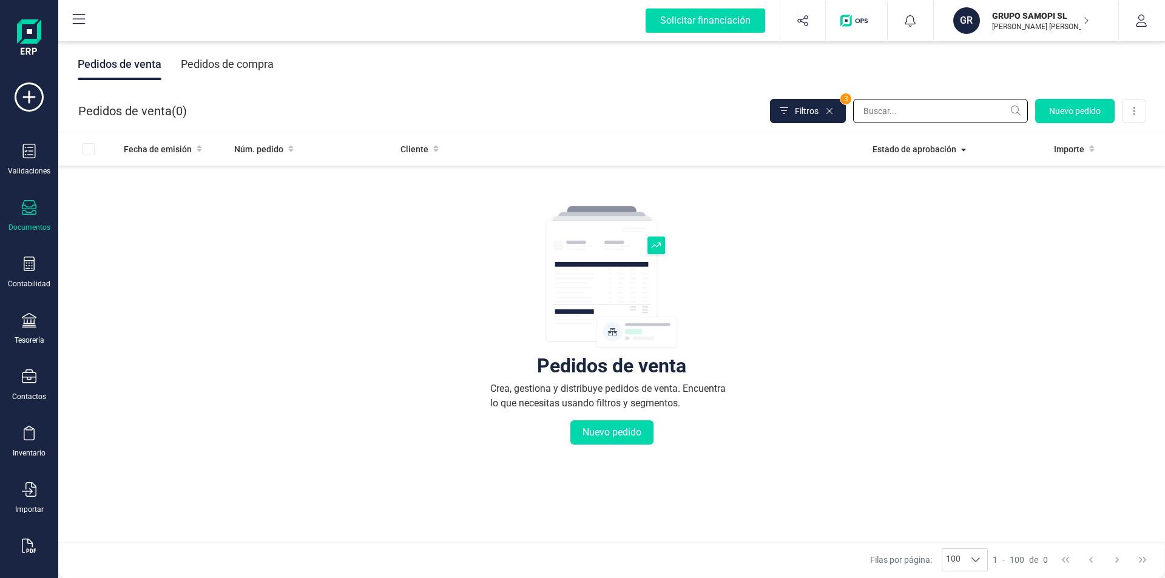
click at [949, 115] on input "text" at bounding box center [940, 111] width 175 height 24
click at [174, 149] on span "Fecha de emisión" at bounding box center [158, 149] width 68 height 12
click at [197, 148] on icon at bounding box center [199, 148] width 5 height 8
click at [219, 67] on div "Pedidos de compra" at bounding box center [227, 65] width 93 height 32
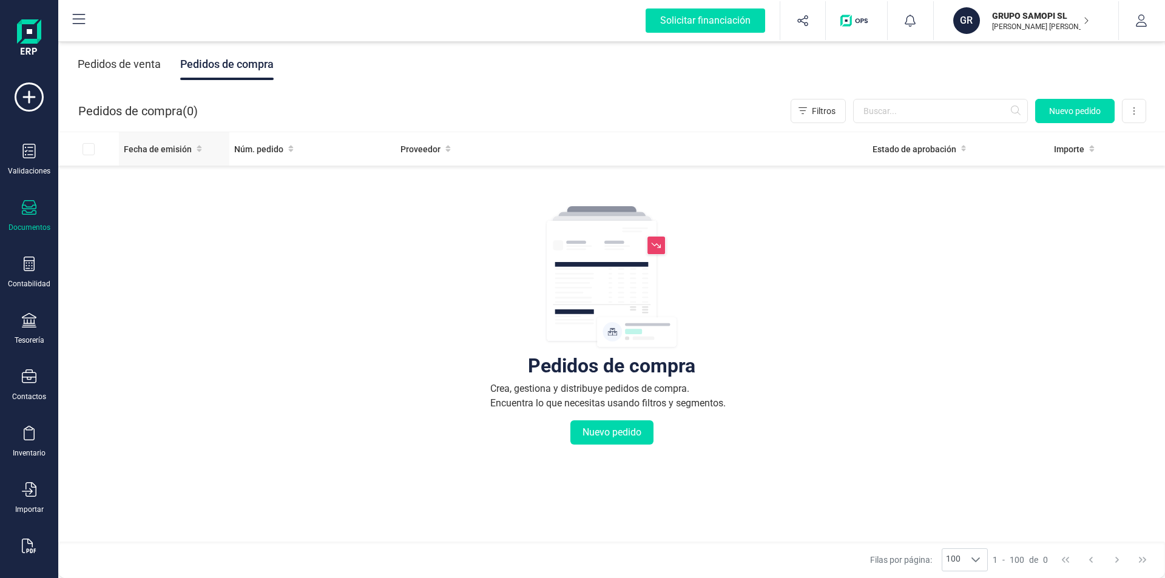
click at [200, 148] on icon at bounding box center [199, 148] width 5 height 8
click at [843, 22] on img "button" at bounding box center [857, 21] width 32 height 12
